Goal: Information Seeking & Learning: Learn about a topic

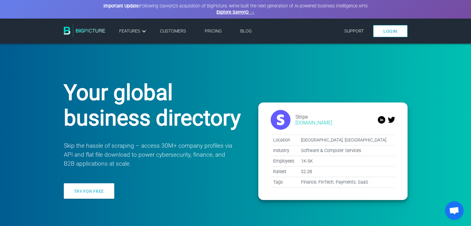
click at [214, 30] on link "Pricing" at bounding box center [213, 30] width 17 height 5
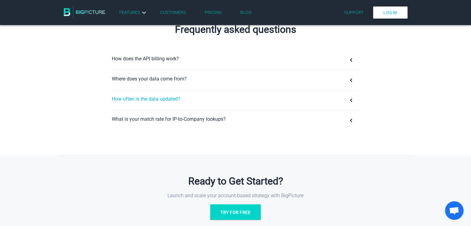
scroll to position [403, 0]
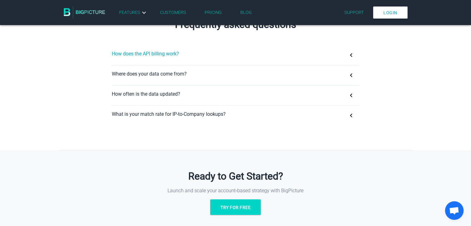
click at [216, 62] on button "How does the API billing work?" at bounding box center [236, 55] width 248 height 20
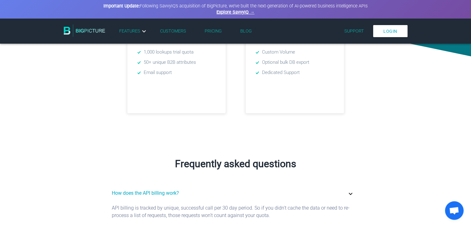
scroll to position [186, 0]
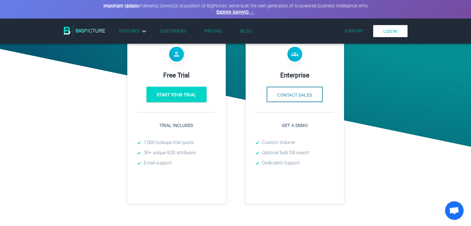
click at [87, 31] on img at bounding box center [85, 30] width 42 height 12
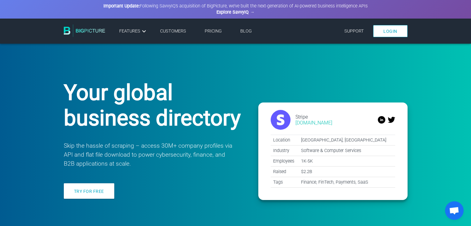
click at [231, 14] on link "Explore SavvyIQ →" at bounding box center [236, 12] width 38 height 5
